Goal: Check status

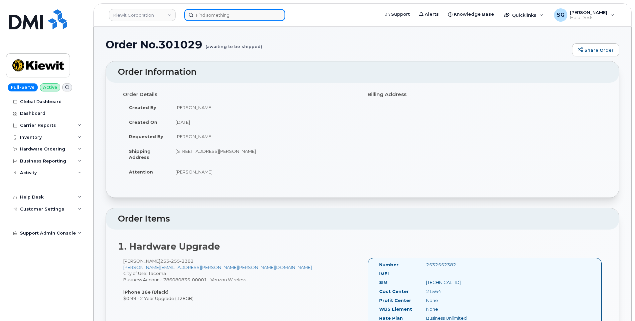
click at [222, 13] on input at bounding box center [234, 15] width 101 height 12
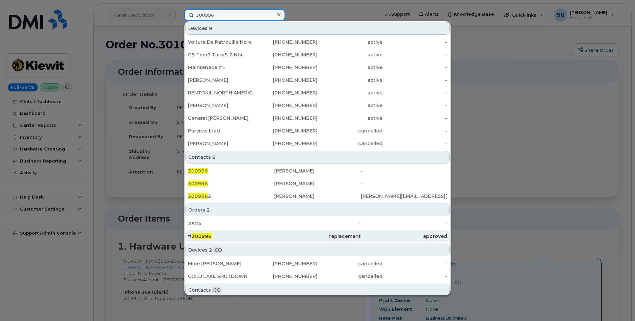
type input "300996"
click at [279, 237] on div "replacement" at bounding box center [317, 236] width 86 height 7
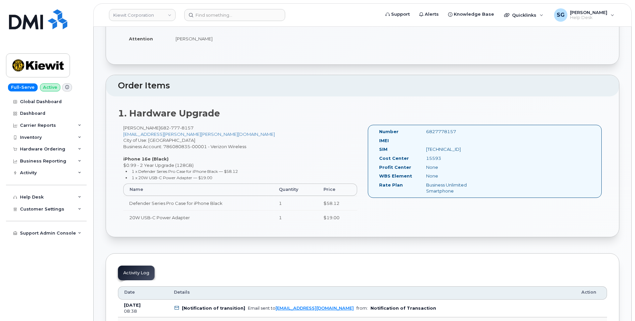
scroll to position [133, 0]
